Goal: Information Seeking & Learning: Learn about a topic

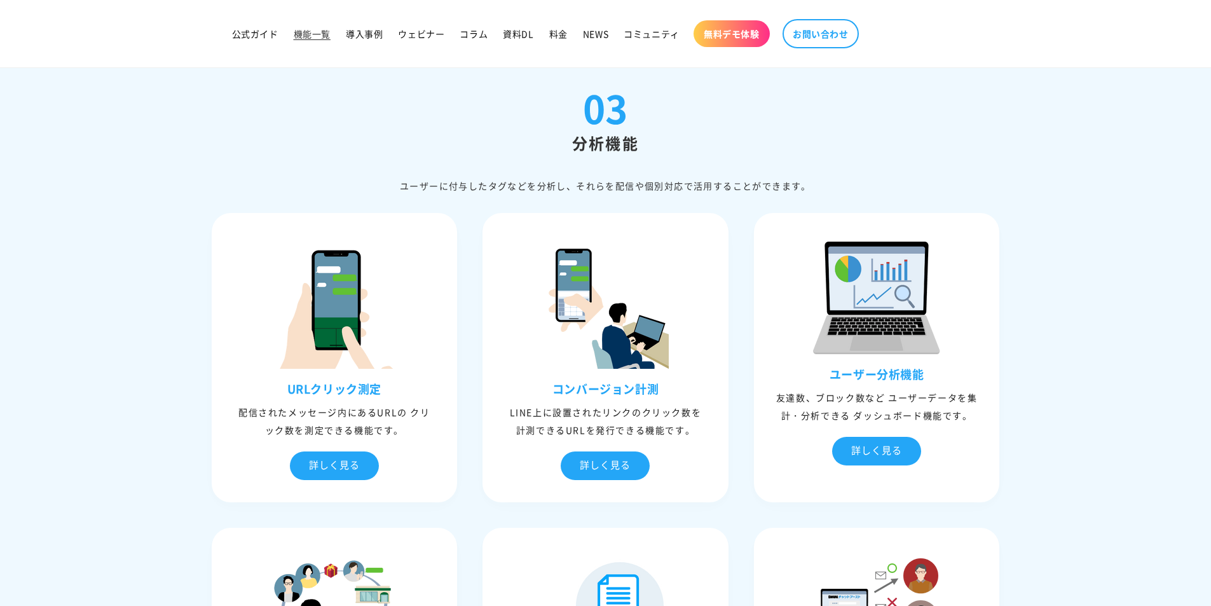
scroll to position [2966, 0]
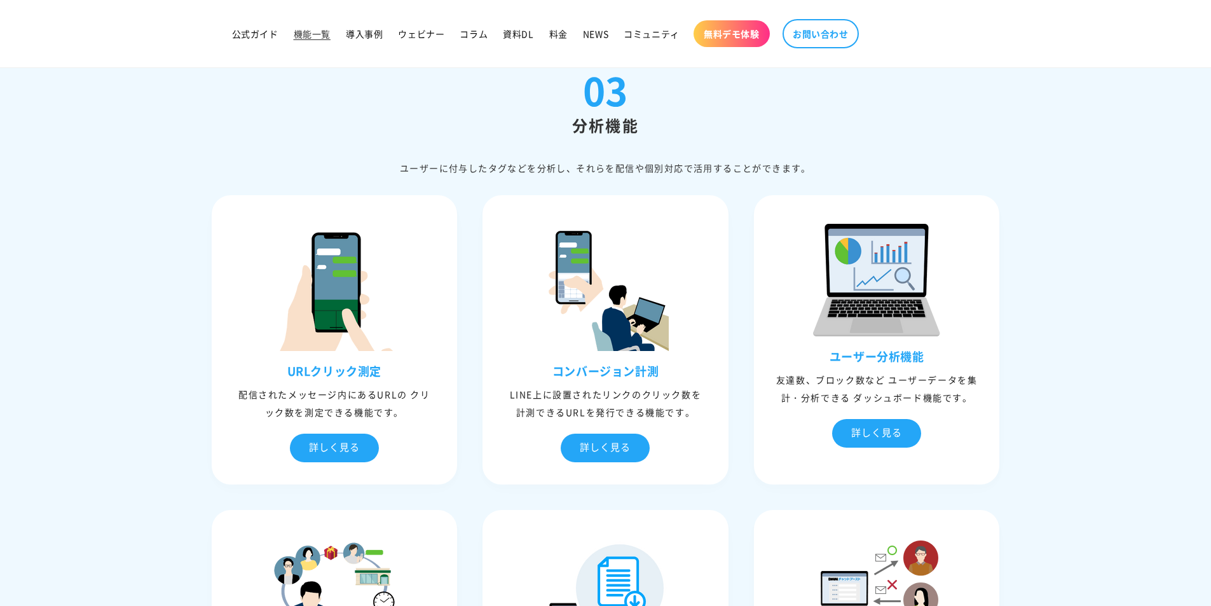
drag, startPoint x: 400, startPoint y: 170, endPoint x: 848, endPoint y: 158, distance: 448.9
click at [849, 155] on div "03 分析機能 ユーザーに付与したタグなどを分析し、それらを配信や個別対応で活⽤することができます。" at bounding box center [606, 124] width 788 height 106
click at [749, 175] on div "ユーザーに付与したタグなどを分析し、それらを配信や個別対応で活⽤することができます。" at bounding box center [606, 168] width 788 height 16
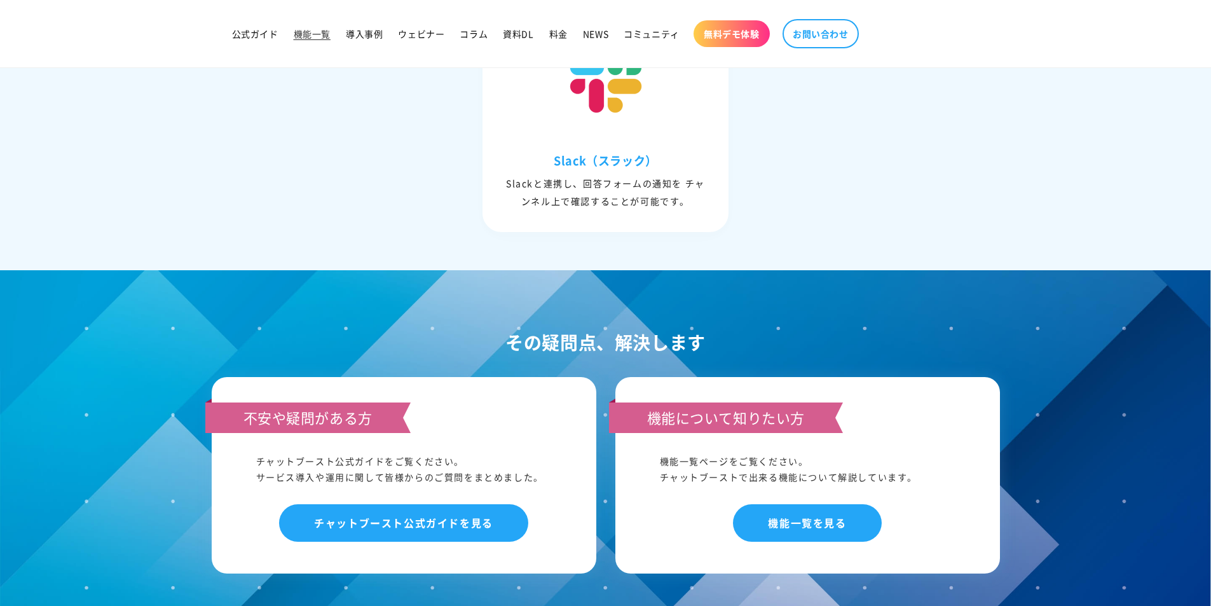
scroll to position [5847, 0]
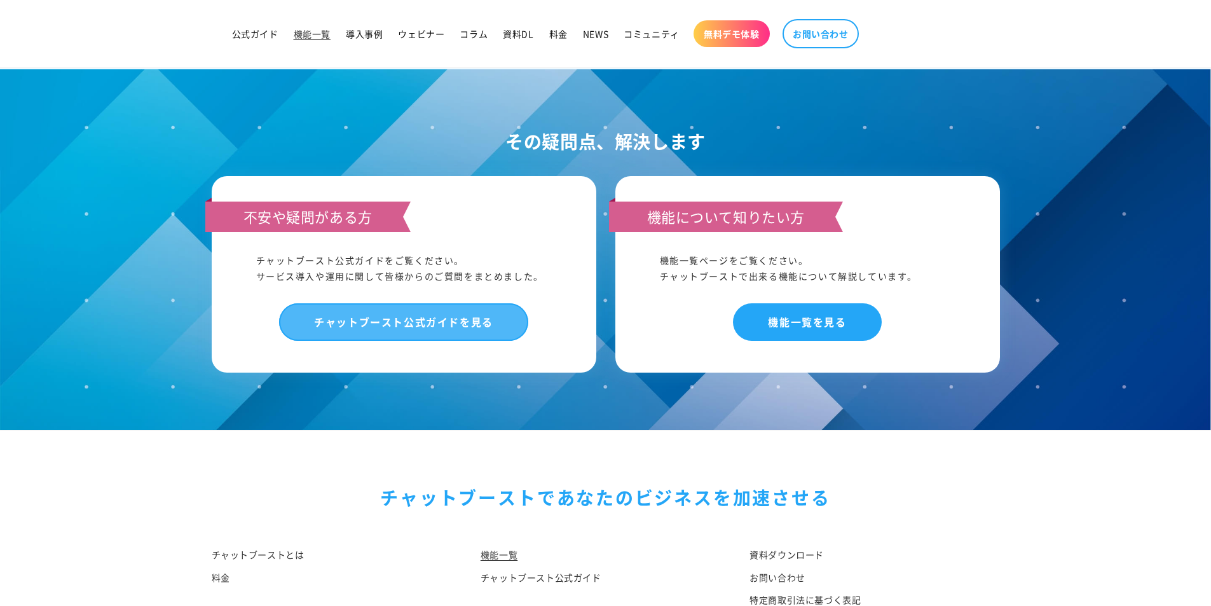
click at [449, 321] on link "チャットブースト公式ガイドを見る" at bounding box center [403, 321] width 249 height 37
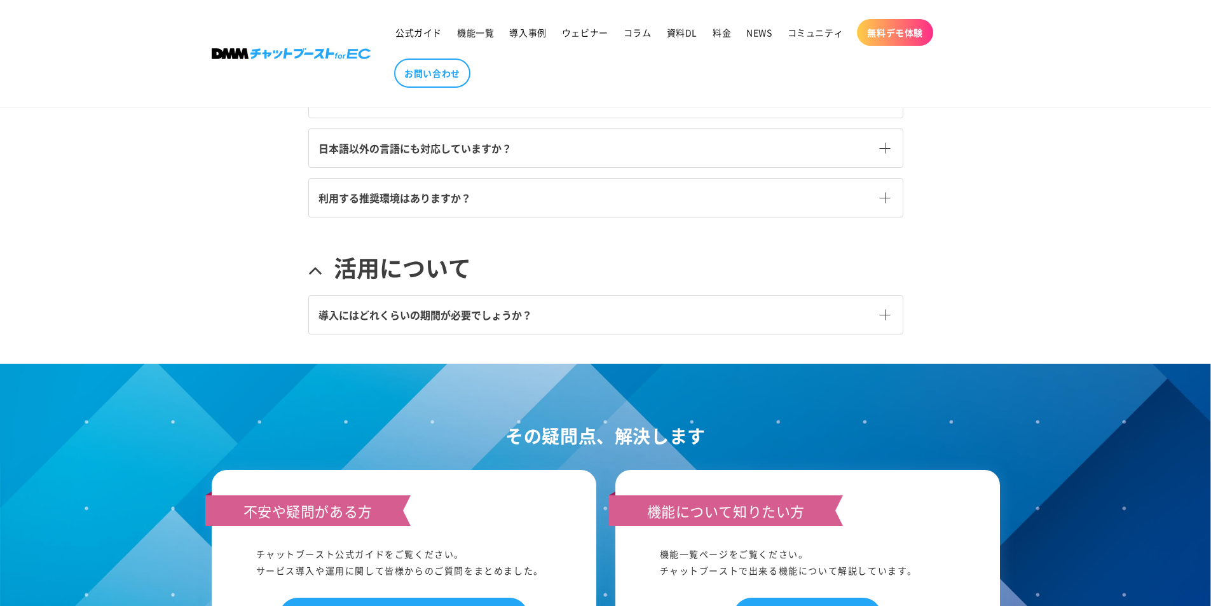
scroll to position [593, 0]
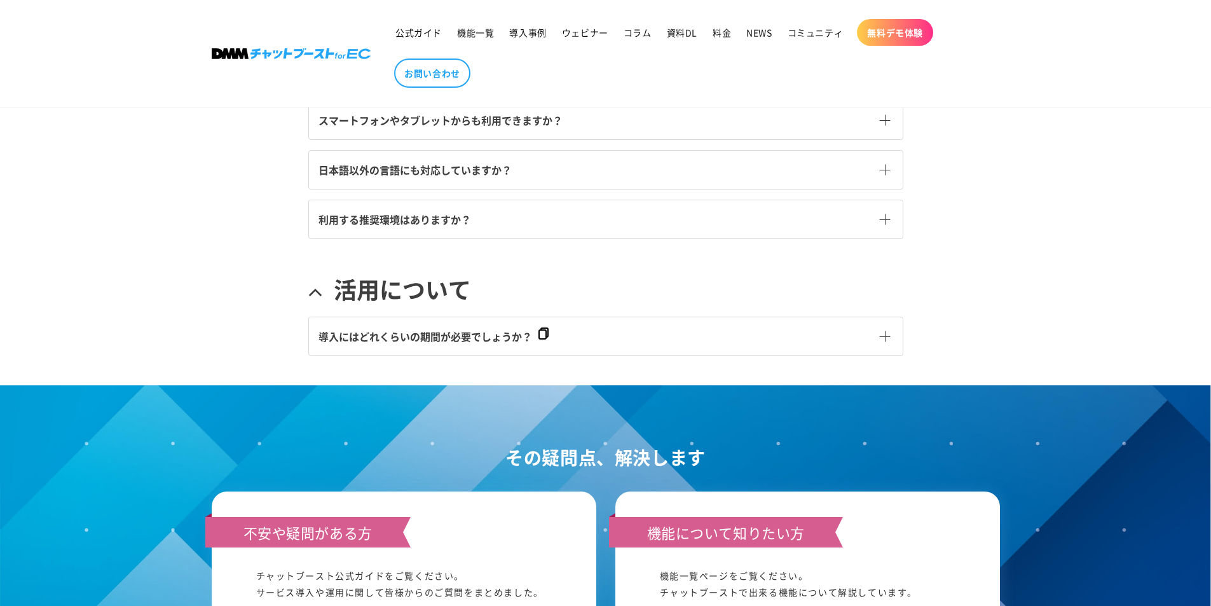
click at [887, 332] on span at bounding box center [885, 335] width 11 height 11
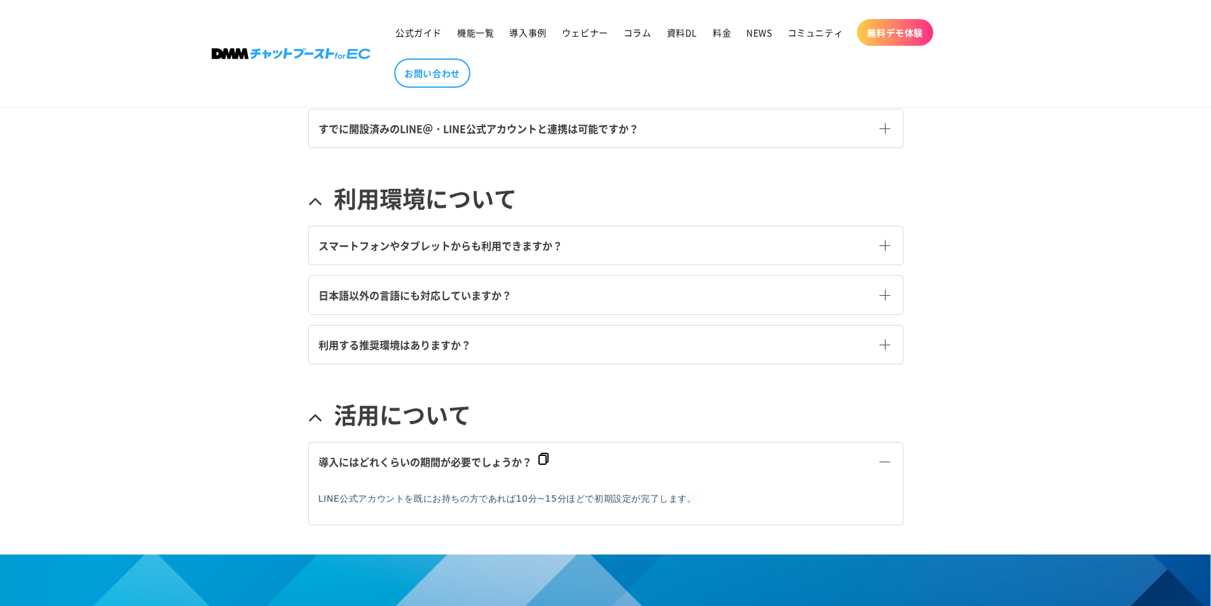
scroll to position [424, 0]
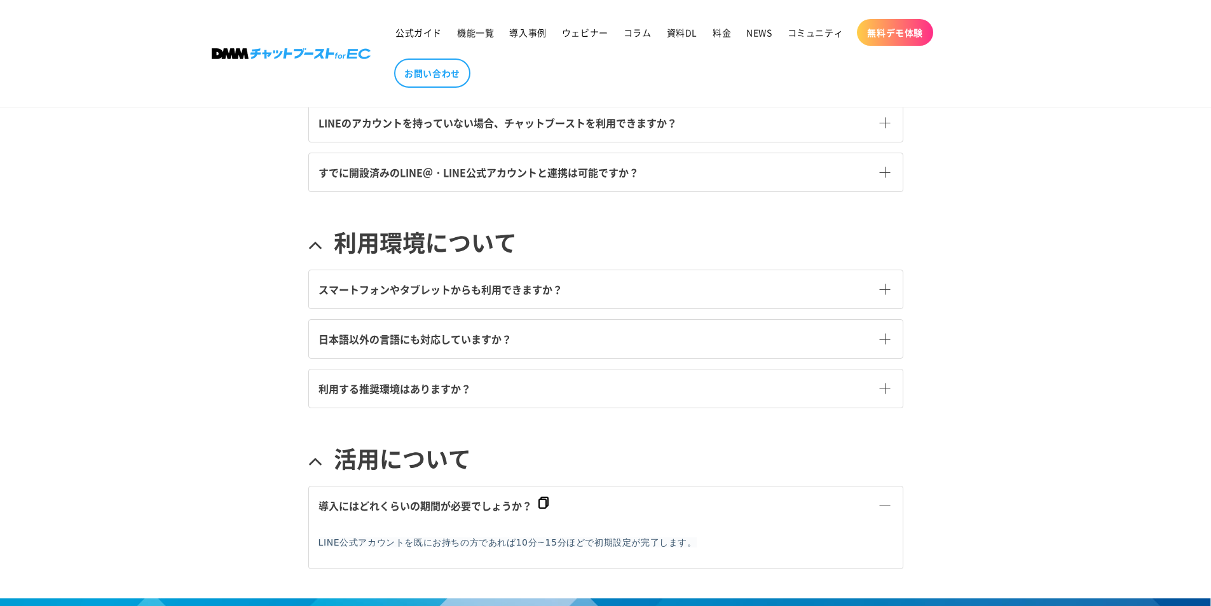
click at [880, 504] on span at bounding box center [885, 505] width 11 height 11
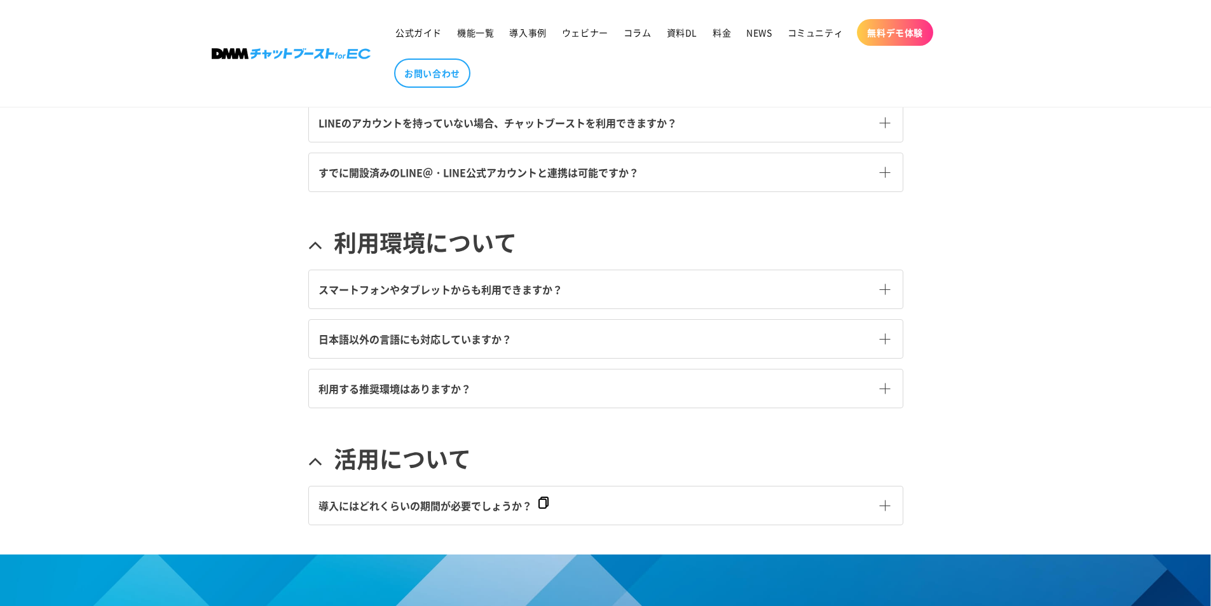
click at [885, 286] on span at bounding box center [885, 288] width 11 height 11
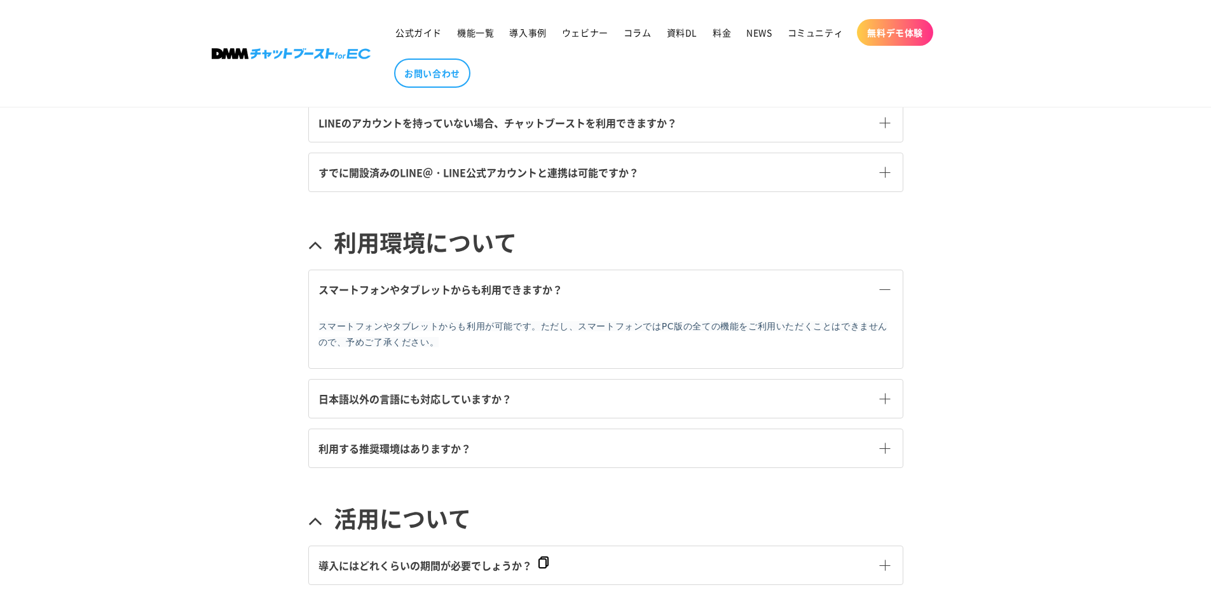
click at [885, 286] on span at bounding box center [885, 288] width 11 height 11
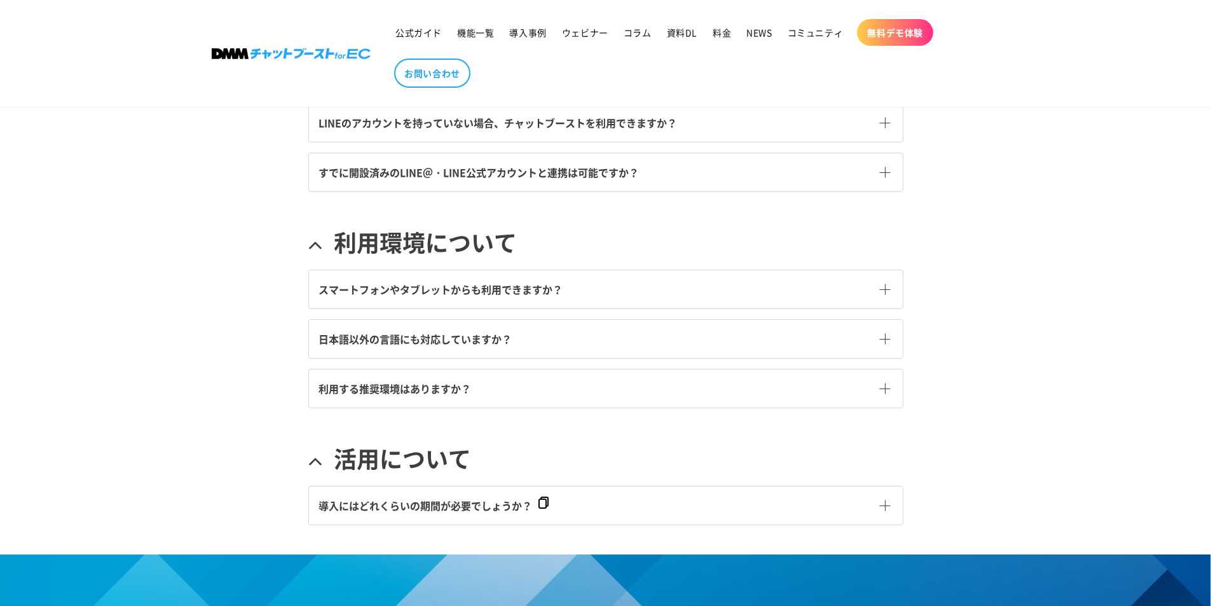
click at [885, 341] on span at bounding box center [885, 338] width 11 height 11
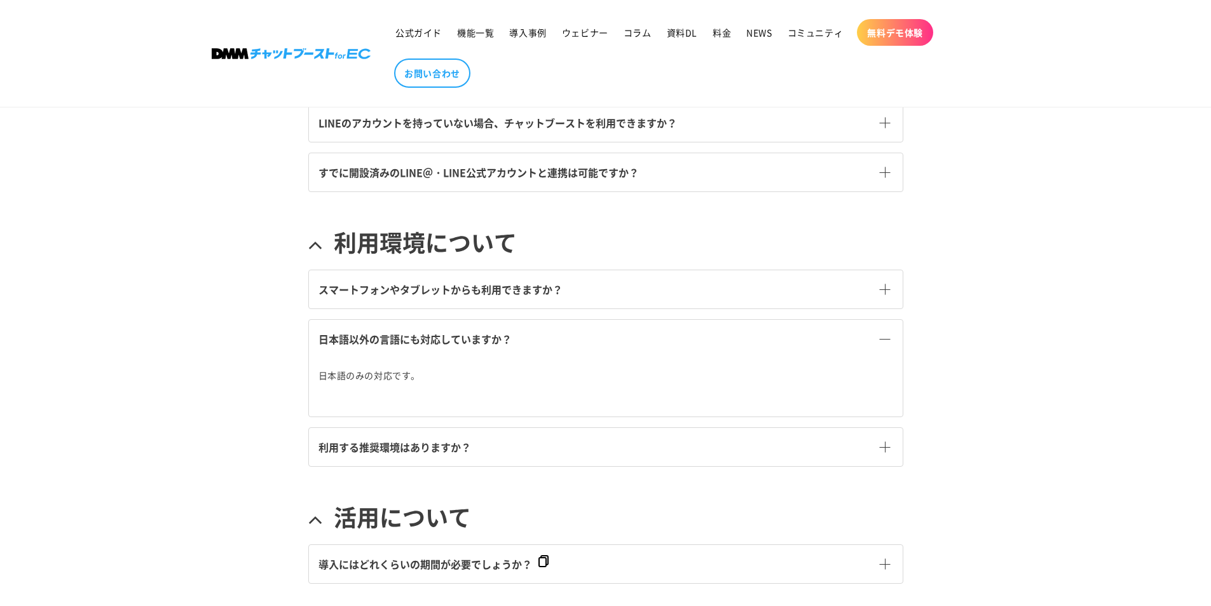
click at [885, 341] on span at bounding box center [885, 338] width 11 height 11
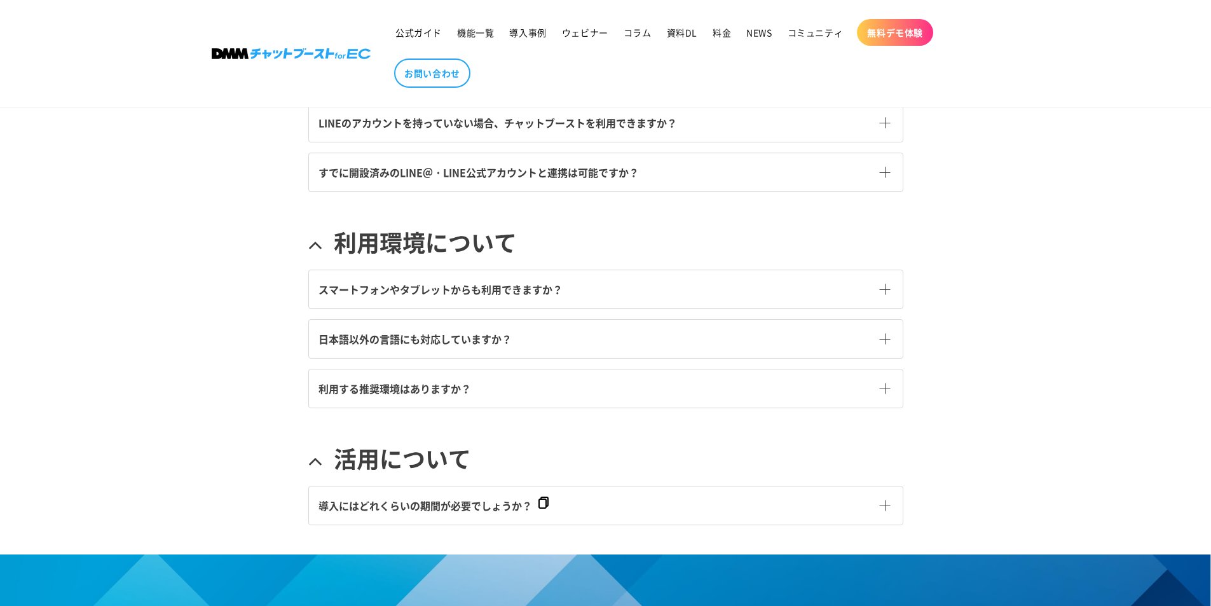
click at [881, 387] on span at bounding box center [885, 388] width 11 height 11
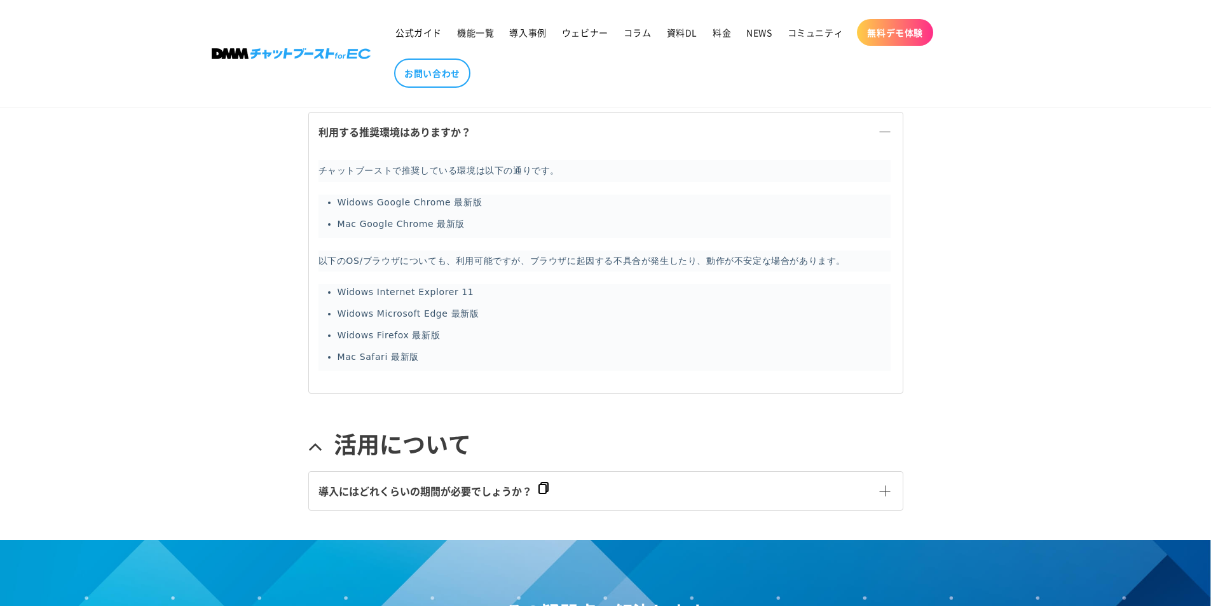
scroll to position [593, 0]
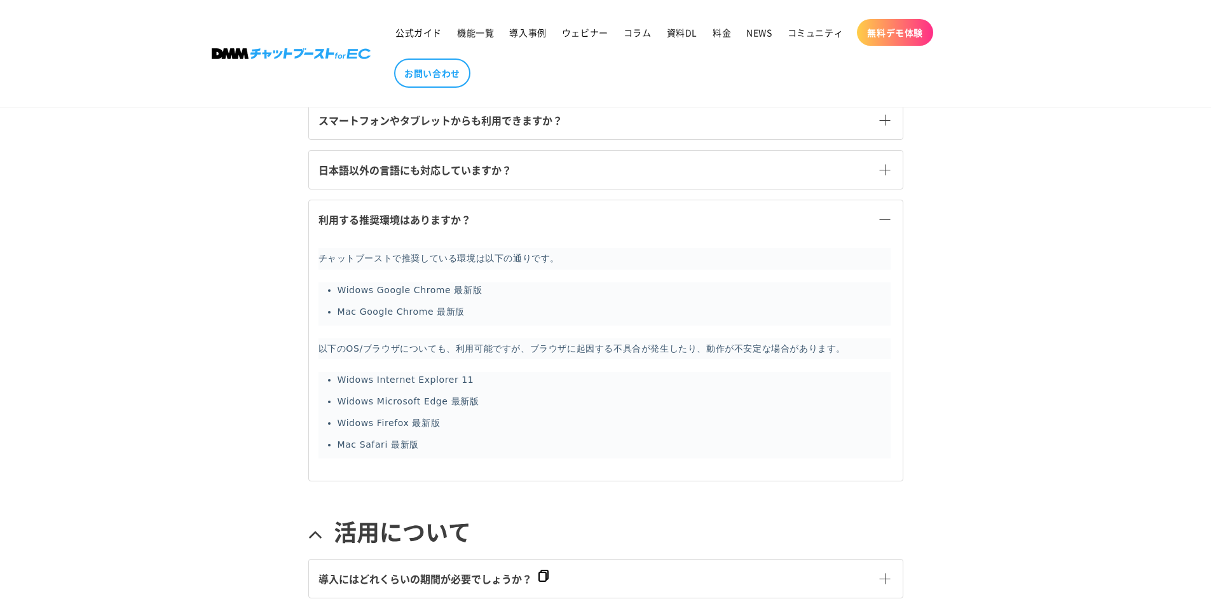
click at [883, 217] on span at bounding box center [885, 219] width 11 height 11
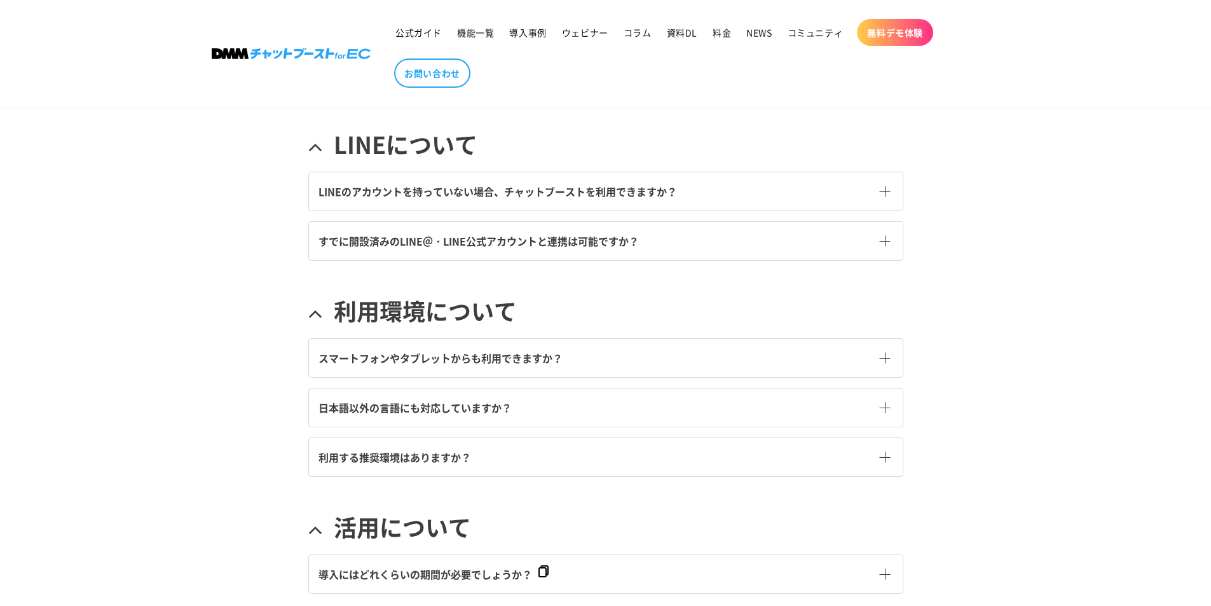
scroll to position [254, 0]
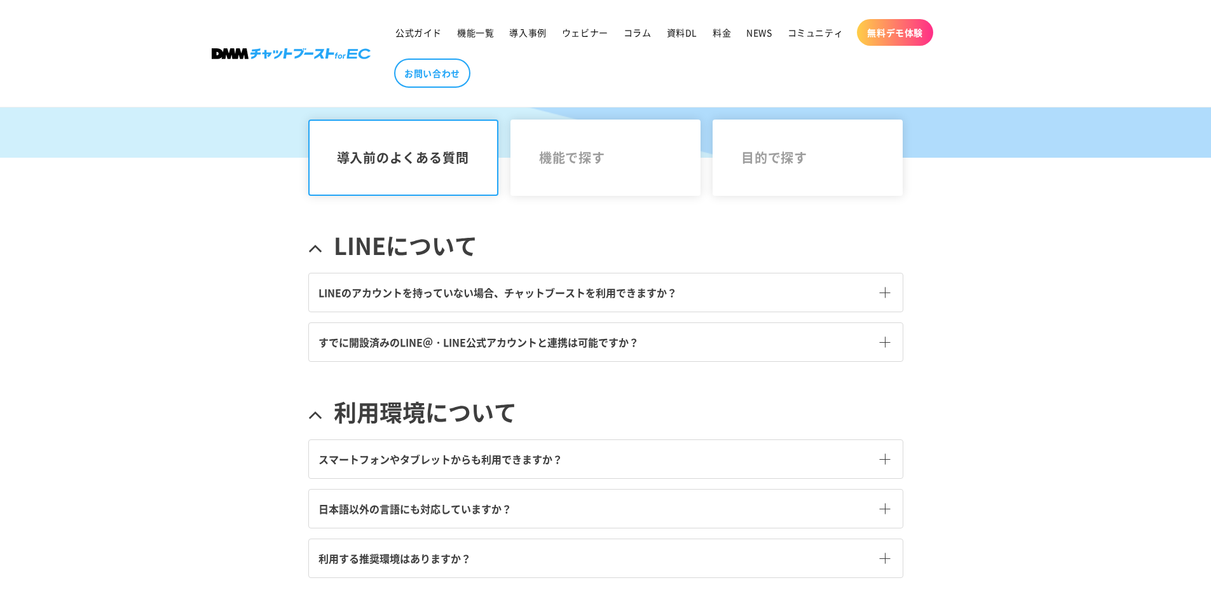
click at [887, 344] on span at bounding box center [885, 342] width 11 height 11
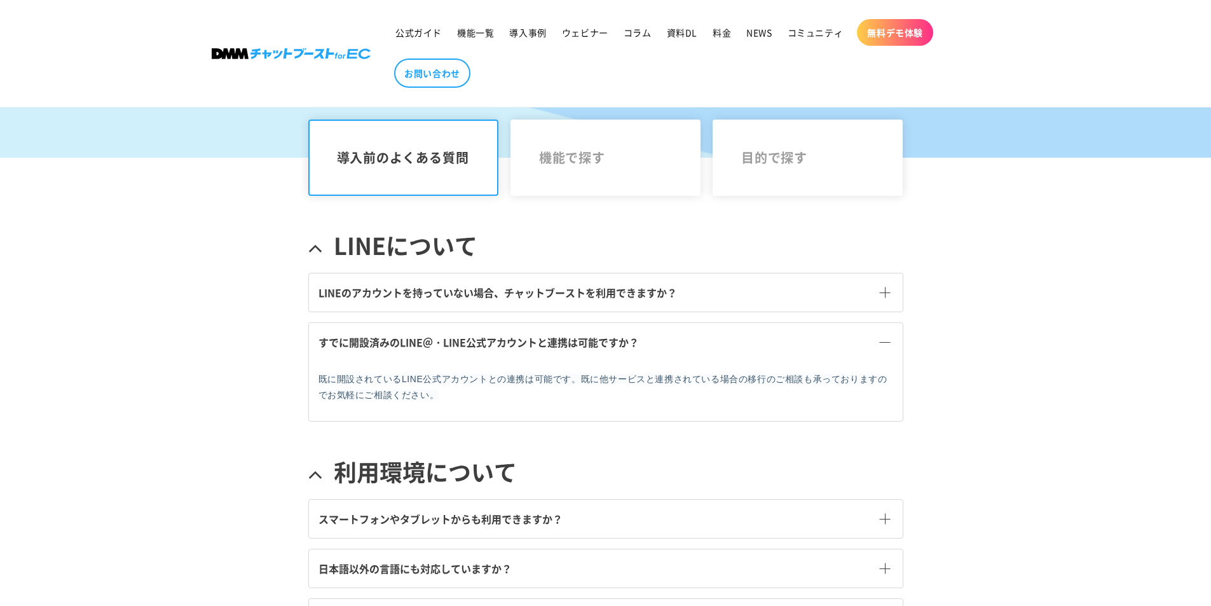
click at [887, 344] on span at bounding box center [885, 342] width 11 height 11
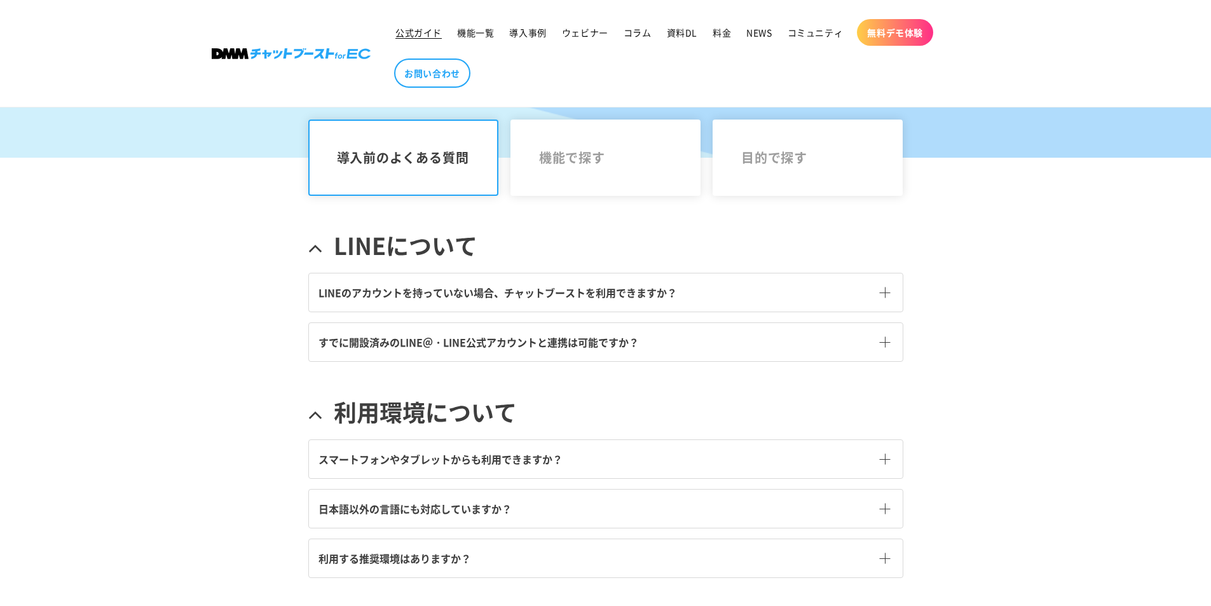
click at [409, 32] on span "公式ガイド" at bounding box center [418, 32] width 46 height 11
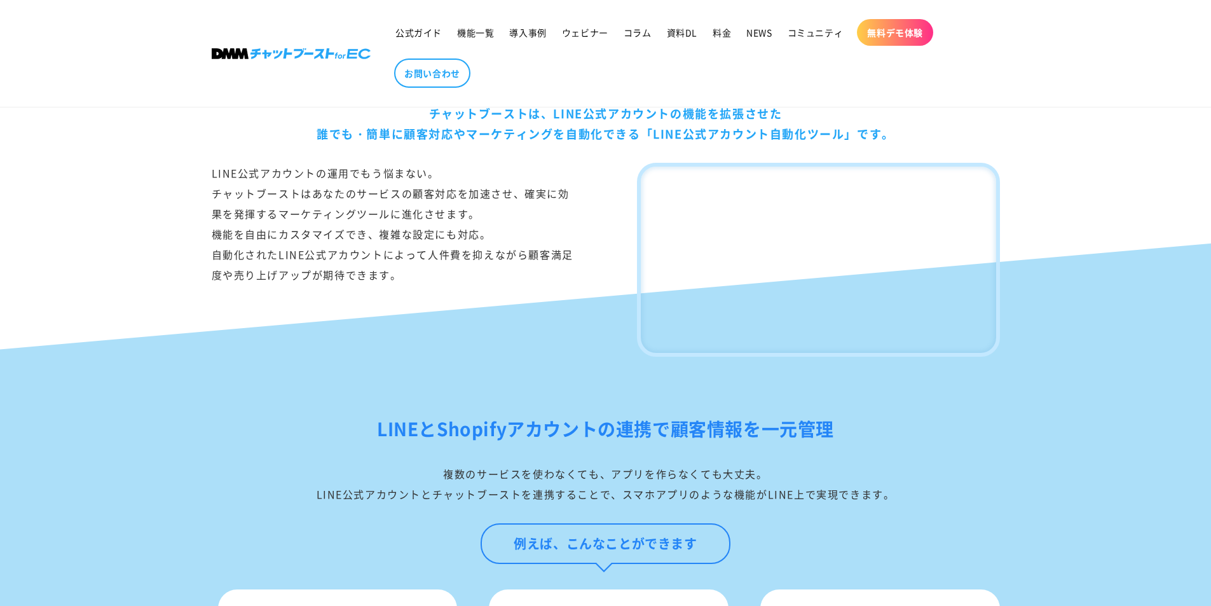
scroll to position [802, 0]
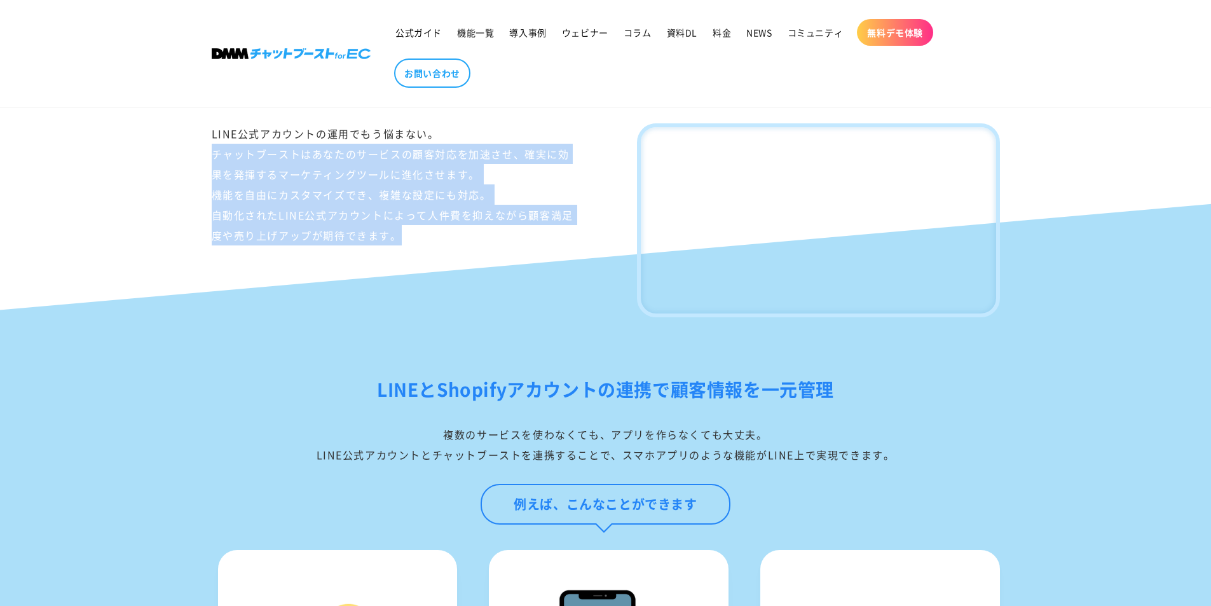
drag, startPoint x: 209, startPoint y: 154, endPoint x: 582, endPoint y: 238, distance: 381.8
click at [582, 238] on div "チャットブーストは、LINE公式アカウントの機能を拡張させた 誰でも・簡単に顧客対応やマーケティングを自動化できる「LINE公式アカウント自動化ツール」です。…" at bounding box center [606, 155] width 852 height 323
click at [568, 262] on div "LINE公式アカウントの運用でもう悩まない。 チャットブーストはあなたのサービスの顧客対応を加速させ、確実に効果を発揮するマーケティングツールに進化させます。…" at bounding box center [393, 220] width 362 height 194
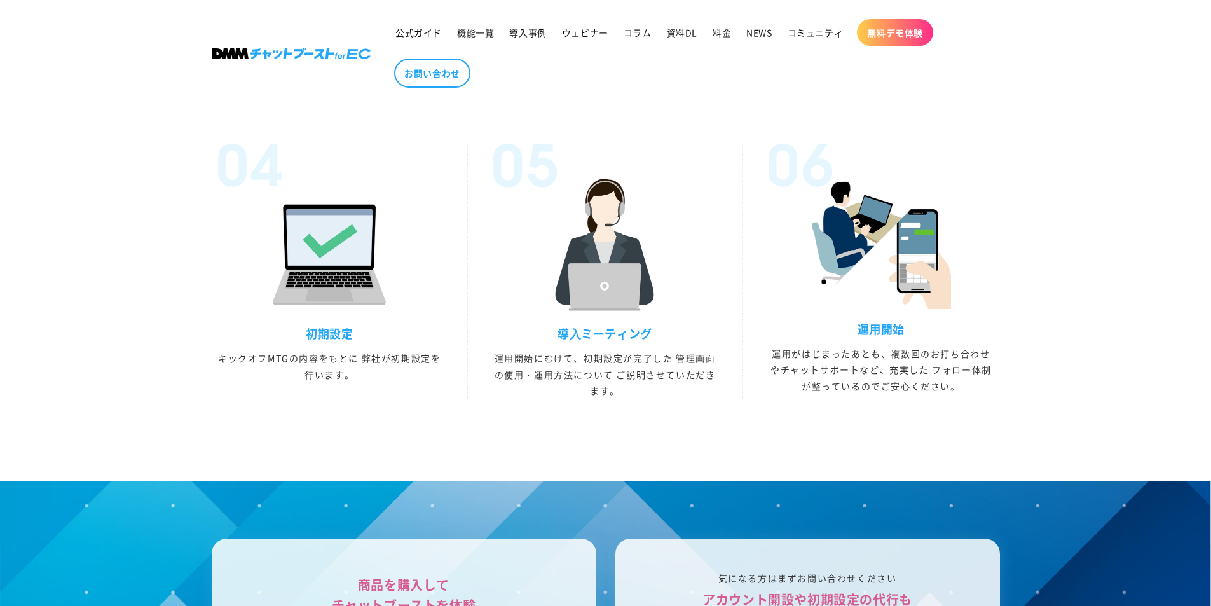
scroll to position [3514, 0]
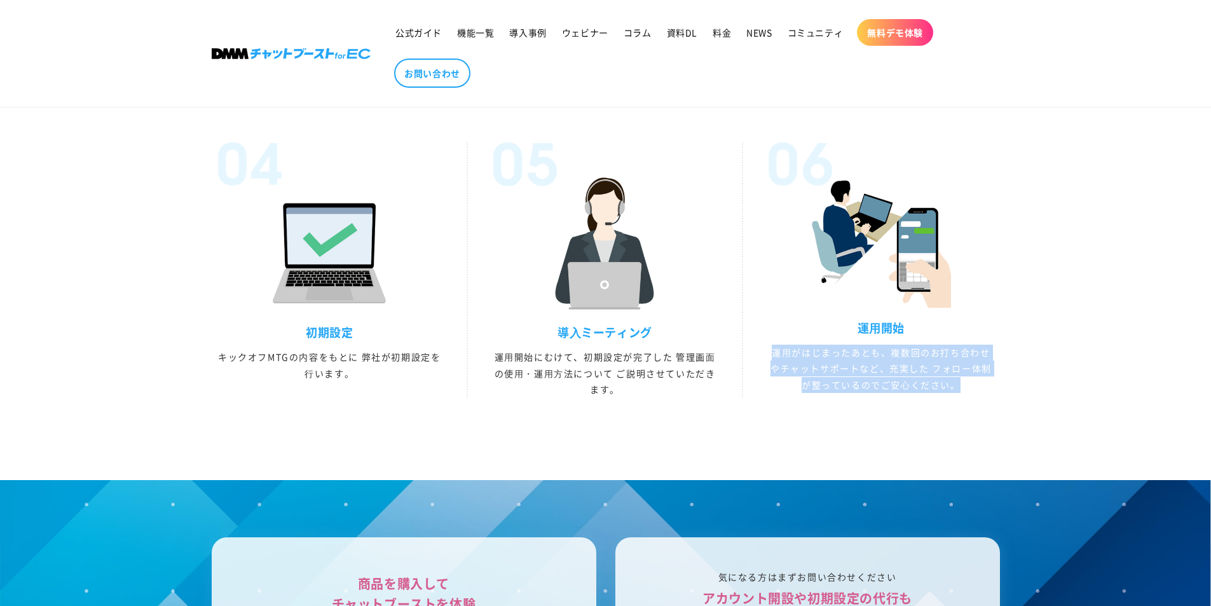
drag, startPoint x: 763, startPoint y: 373, endPoint x: 996, endPoint y: 405, distance: 234.9
click at [996, 397] on li "運⽤開始 運⽤がはじまったあとも、複数回のお打ち合わせやチャットサポートなど、充実した フォロー体制が整っているのでご安⼼ください。" at bounding box center [880, 269] width 275 height 255
click at [959, 434] on ul "お問い合わせ・相談 お問い合わせ後、当社営業担当者よりご連絡し、サービス紹介や課題のヒアリング、 同業種の事例を紹介させていただきます。 お申込 営業担当者と…" at bounding box center [606, 137] width 826 height 622
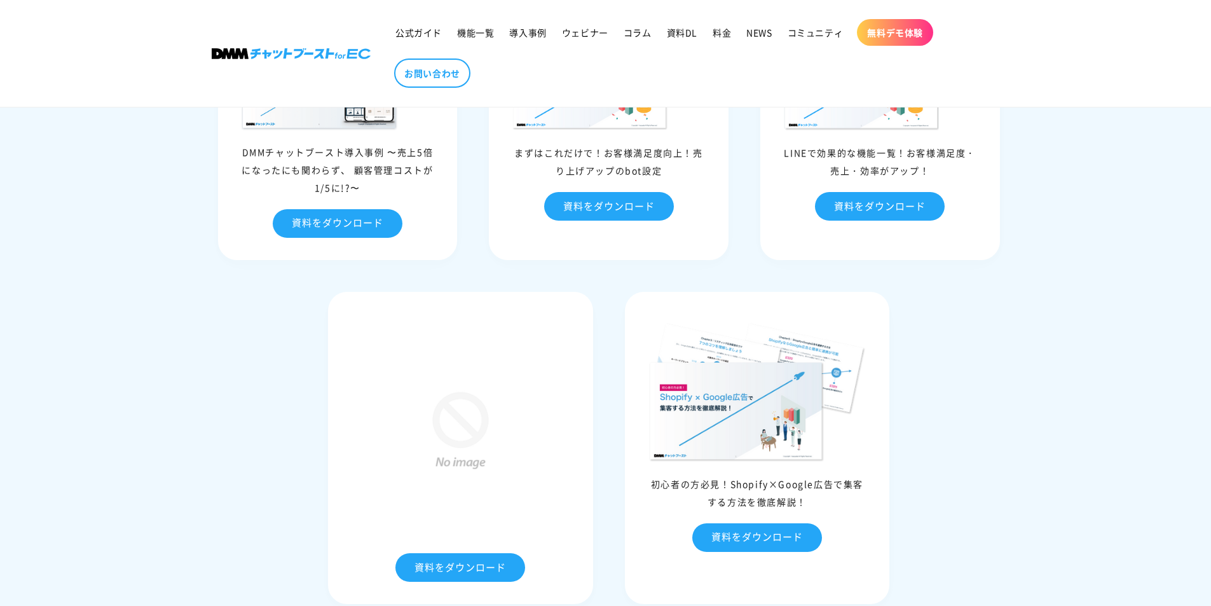
scroll to position [6395, 0]
